Goal: Information Seeking & Learning: Learn about a topic

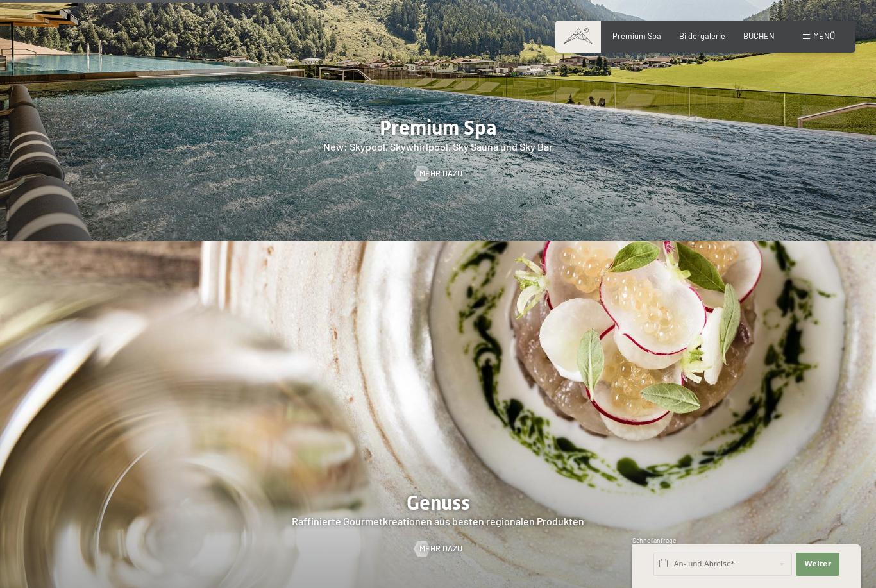
scroll to position [1921, 0]
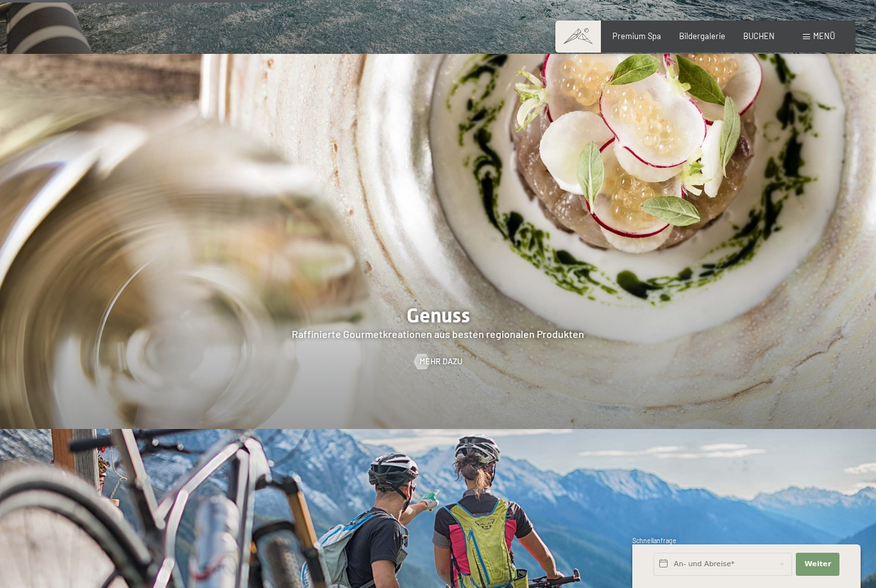
click at [772, 307] on div at bounding box center [438, 241] width 876 height 375
click at [436, 356] on span "Mehr dazu" at bounding box center [440, 362] width 43 height 12
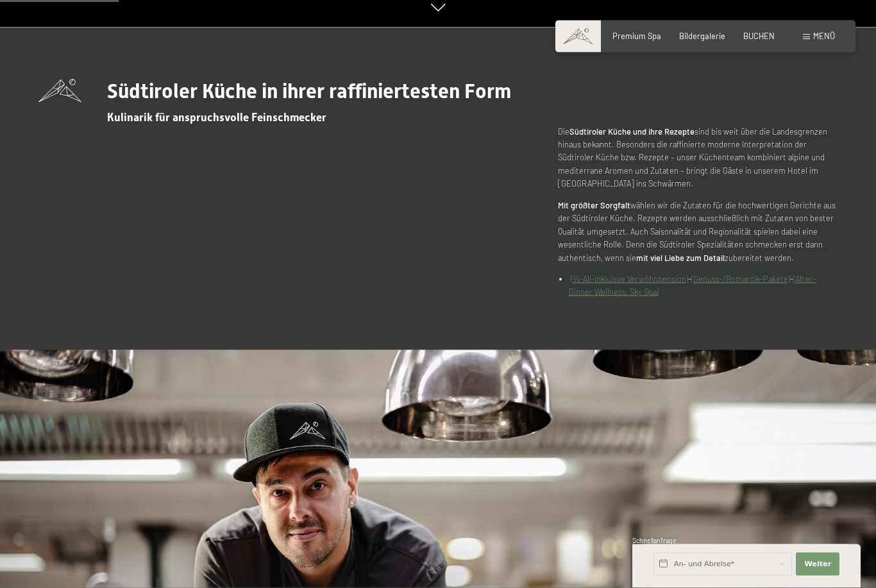
scroll to position [561, 0]
click at [666, 284] on link "(¾-All-inkluisve Verwöhnpension)" at bounding box center [629, 278] width 117 height 10
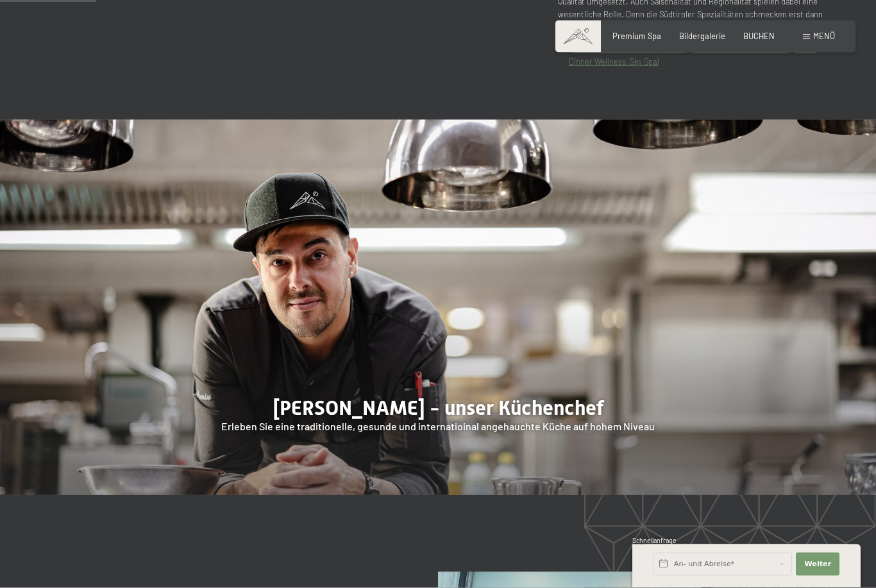
scroll to position [0, 0]
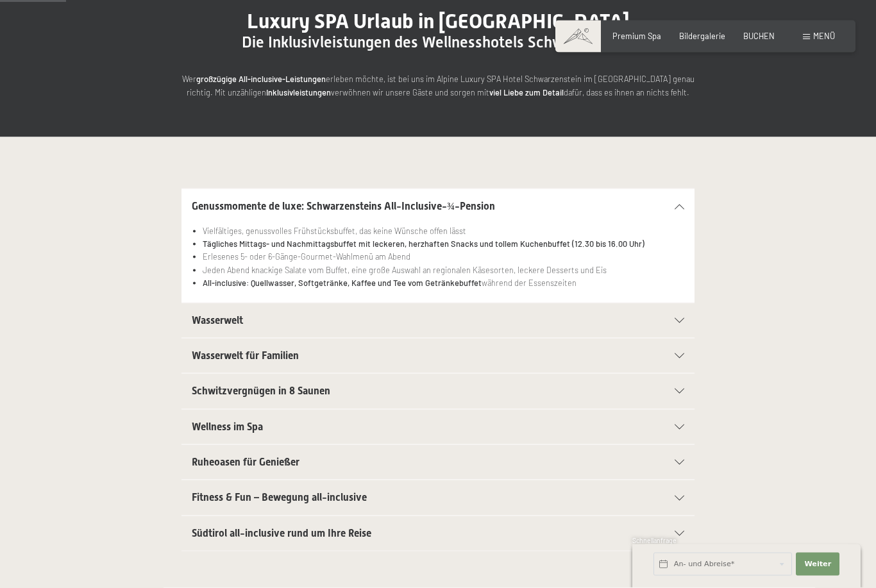
scroll to position [133, 0]
click at [478, 315] on h2 "Wasserwelt" at bounding box center [413, 320] width 443 height 14
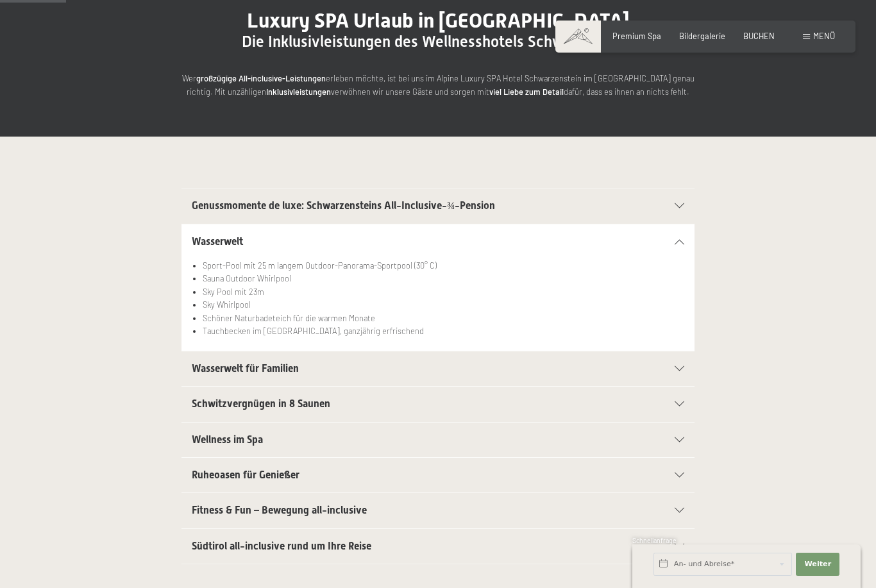
click at [697, 398] on div "Schwitzvergnügen in 8 Saunen Eventsauna mit Multimedia Unterstützung für das be…" at bounding box center [438, 404] width 700 height 36
click at [668, 369] on div "Wasserwelt für Familien" at bounding box center [438, 368] width 493 height 35
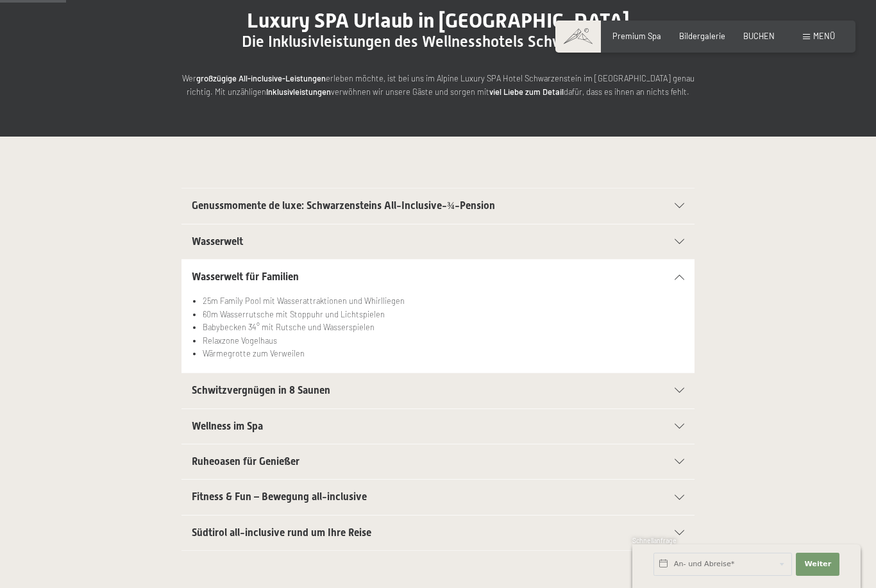
click at [656, 393] on div "Schwitzvergnügen in 8 Saunen" at bounding box center [438, 390] width 493 height 35
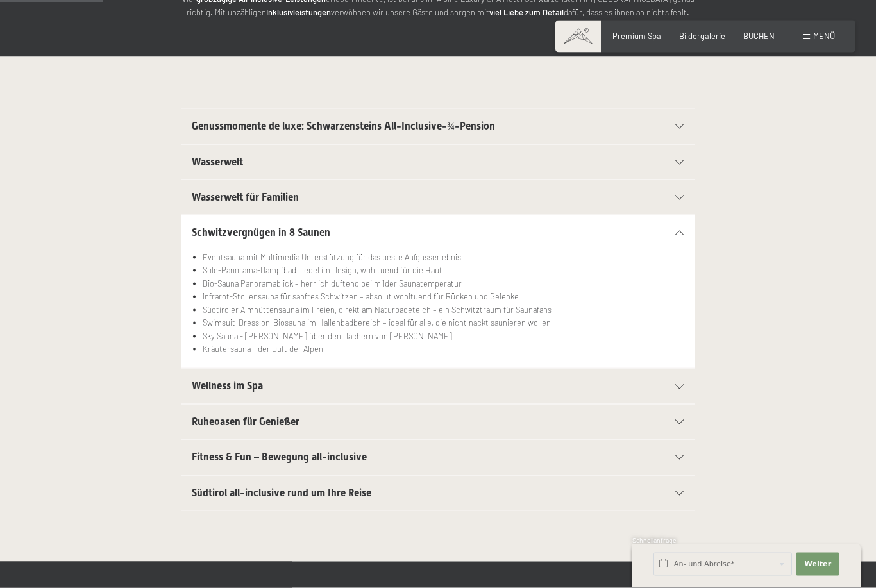
scroll to position [214, 0]
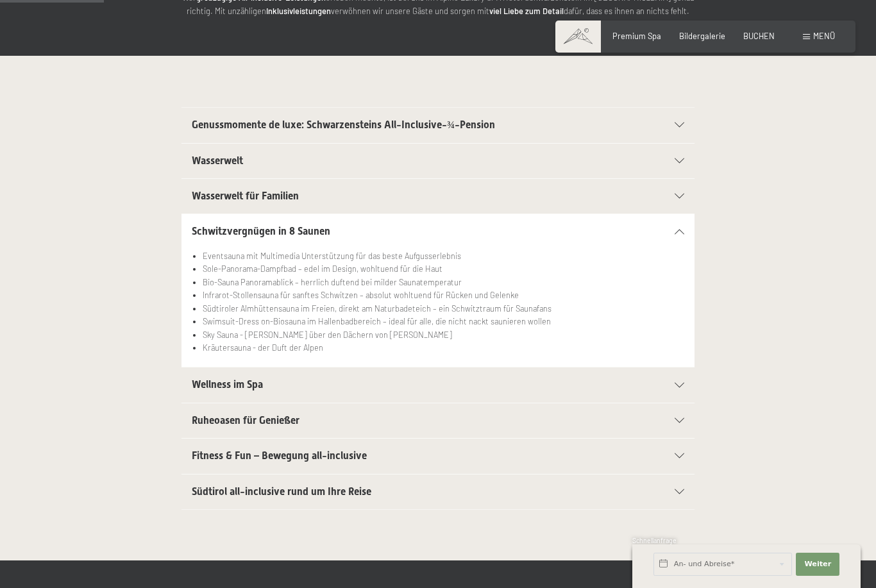
click at [614, 389] on h2 "Wellness im Spa" at bounding box center [413, 385] width 443 height 14
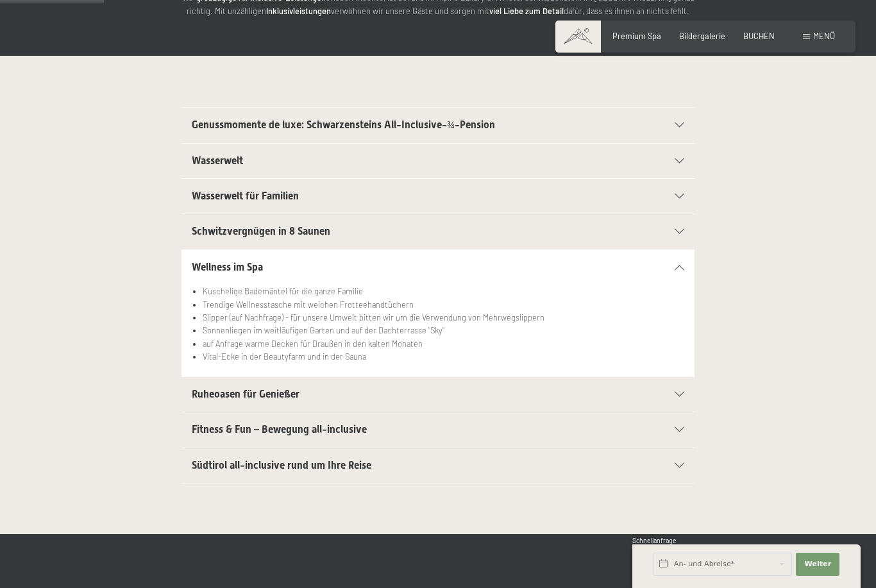
click at [373, 391] on h2 "Ruheoasen für Genießer" at bounding box center [413, 394] width 443 height 14
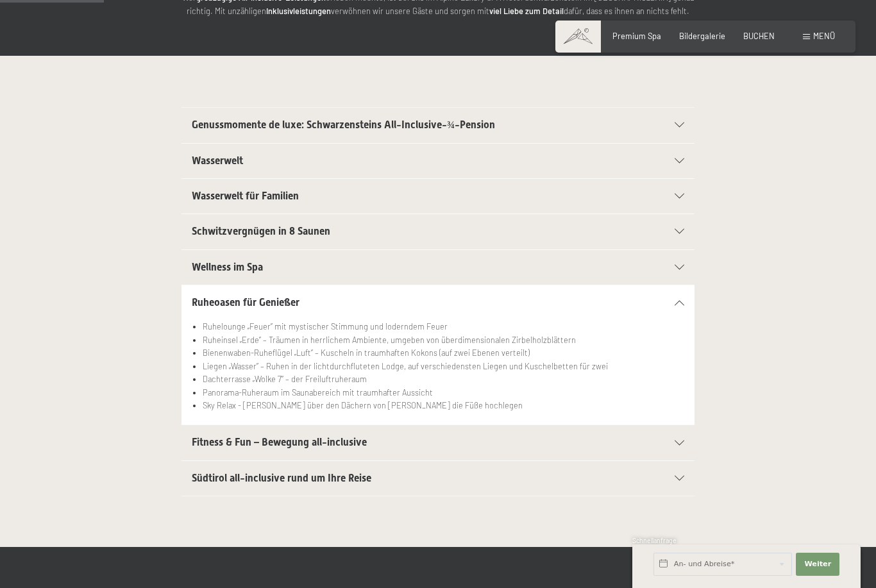
click at [551, 452] on div "Fitness & Fun – Bewegung all-inclusive" at bounding box center [438, 442] width 493 height 35
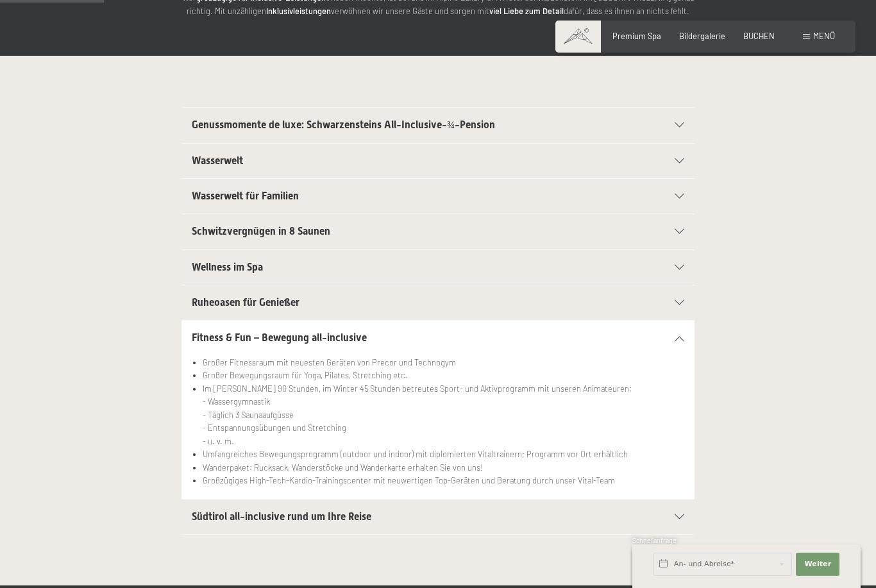
click at [677, 519] on div "Südtirol all-inclusive rund um Ihre Reise" at bounding box center [438, 517] width 493 height 35
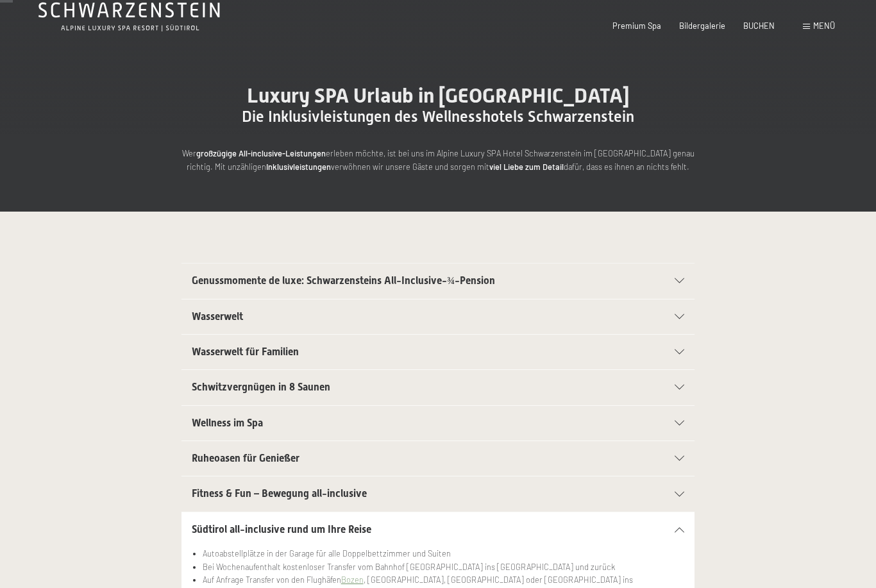
scroll to position [0, 0]
